Goal: Task Accomplishment & Management: Complete application form

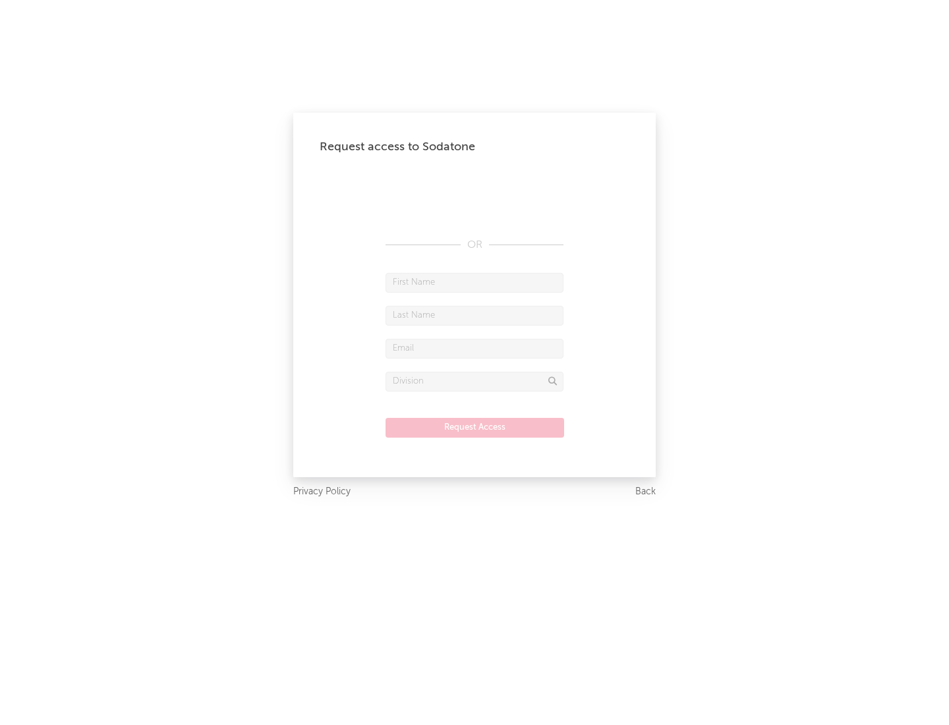
click at [474, 282] on input "text" at bounding box center [474, 283] width 178 height 20
type input "[PERSON_NAME]"
click at [474, 315] on input "text" at bounding box center [474, 316] width 178 height 20
type input "[PERSON_NAME]"
click at [474, 348] on input "text" at bounding box center [474, 349] width 178 height 20
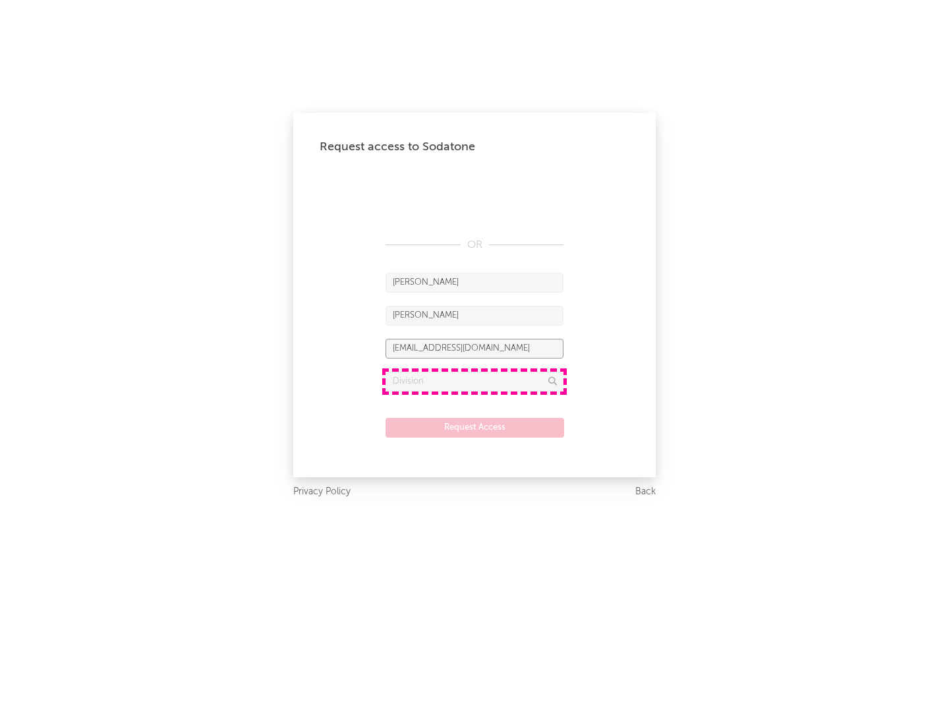
type input "[EMAIL_ADDRESS][DOMAIN_NAME]"
click at [474, 381] on input "text" at bounding box center [474, 382] width 178 height 20
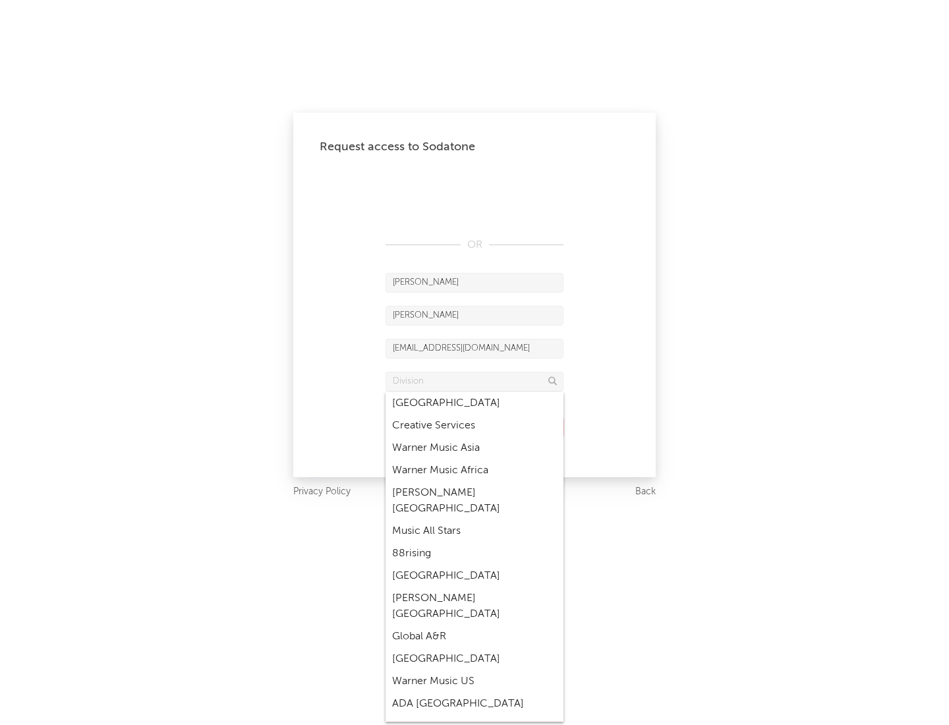
click at [474, 520] on div "Music All Stars" at bounding box center [474, 531] width 178 height 22
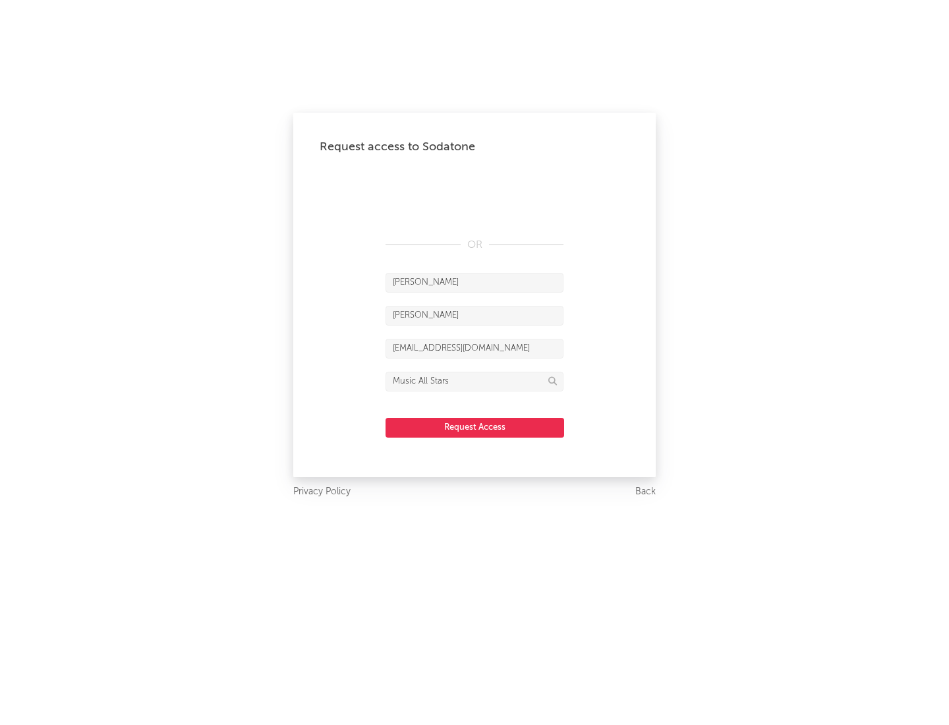
type input "Music All Stars"
click at [474, 427] on button "Request Access" at bounding box center [474, 428] width 179 height 20
